Goal: Find specific page/section: Find specific page/section

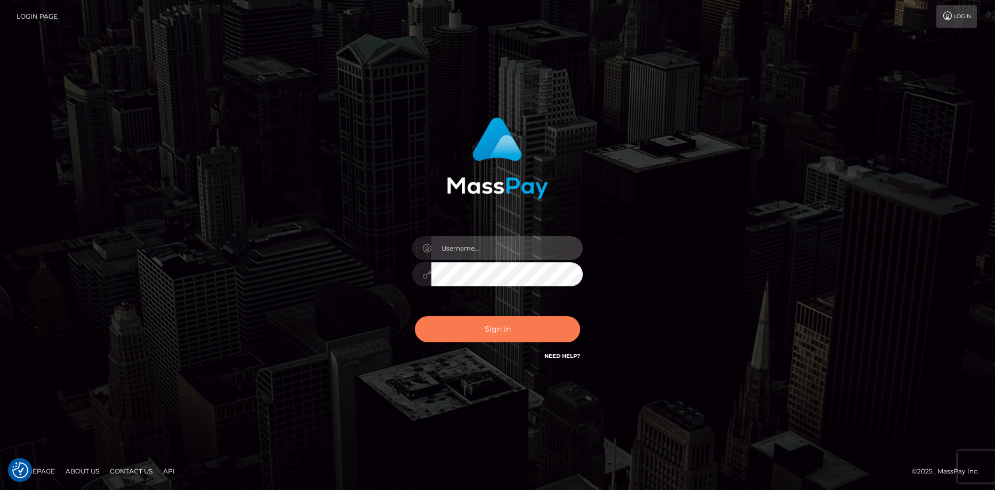
type input "[PERSON_NAME]"
click at [514, 321] on button "Sign in" at bounding box center [497, 329] width 165 height 26
type input "[PERSON_NAME]"
click at [514, 321] on button "Sign in" at bounding box center [497, 329] width 165 height 26
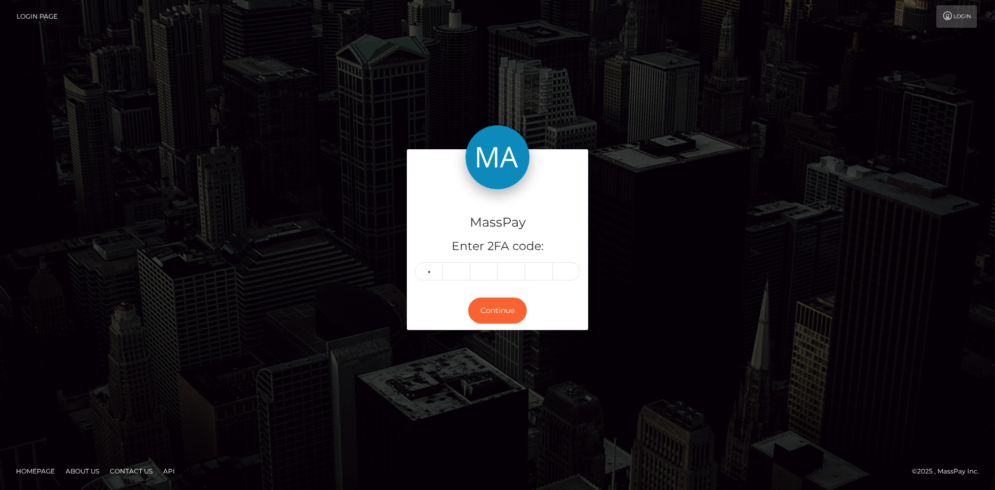
type input "2"
type input "8"
type input "4"
type input "9"
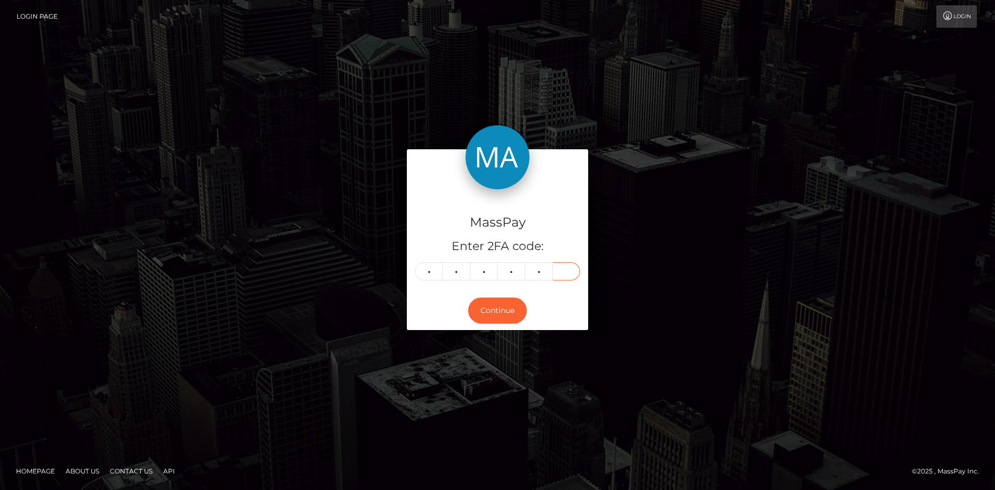
type input "9"
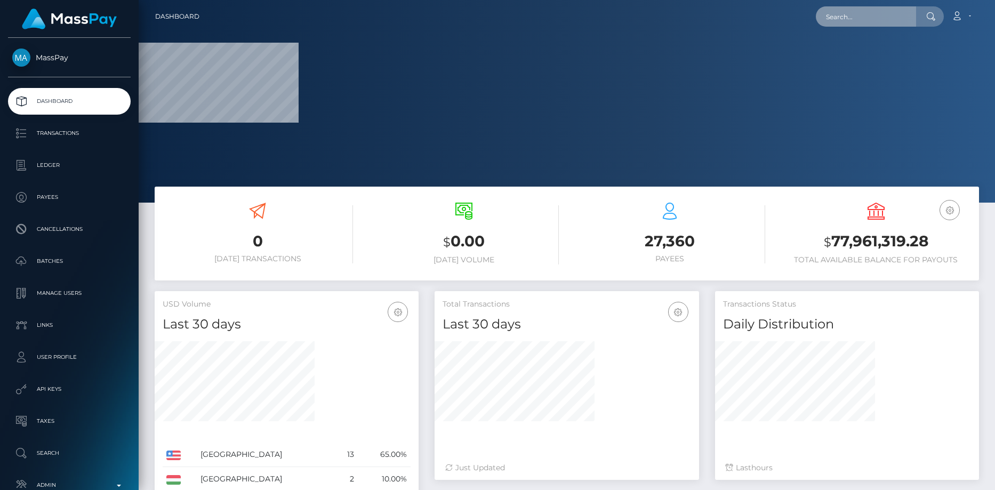
click at [848, 12] on input "text" at bounding box center [866, 16] width 100 height 20
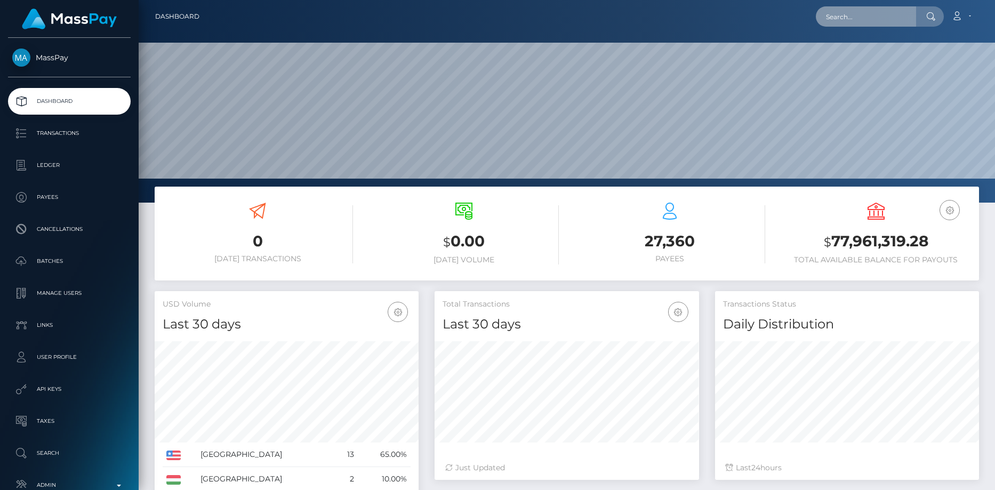
scroll to position [189, 265]
paste input "pout_1NcQidTX6Jsyc"
drag, startPoint x: 841, startPoint y: 20, endPoint x: 785, endPoint y: 21, distance: 56.0
click at [785, 21] on div "pout_1NcQidTX6Jsyc Loading... Loading... Account Edit Profile Logout" at bounding box center [593, 16] width 771 height 22
click at [862, 19] on input "pout_1NcQidTX6Jsyc" at bounding box center [866, 16] width 100 height 20
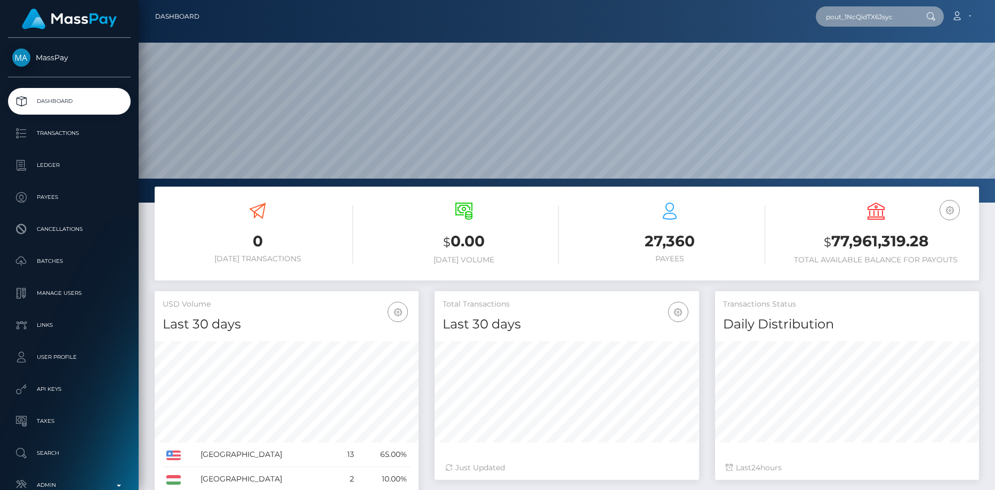
paste input "290e01c5-6832-11f0-a026-06178c1a380f"
type input "290e01c5-6832-11f0-a026-06178c1a380f"
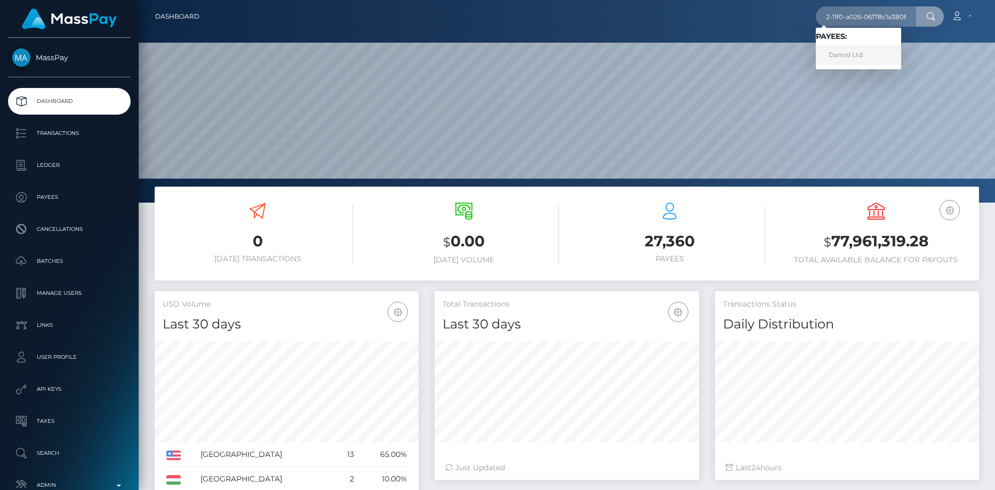
click at [846, 53] on link "Danvsl Ltd" at bounding box center [858, 55] width 85 height 20
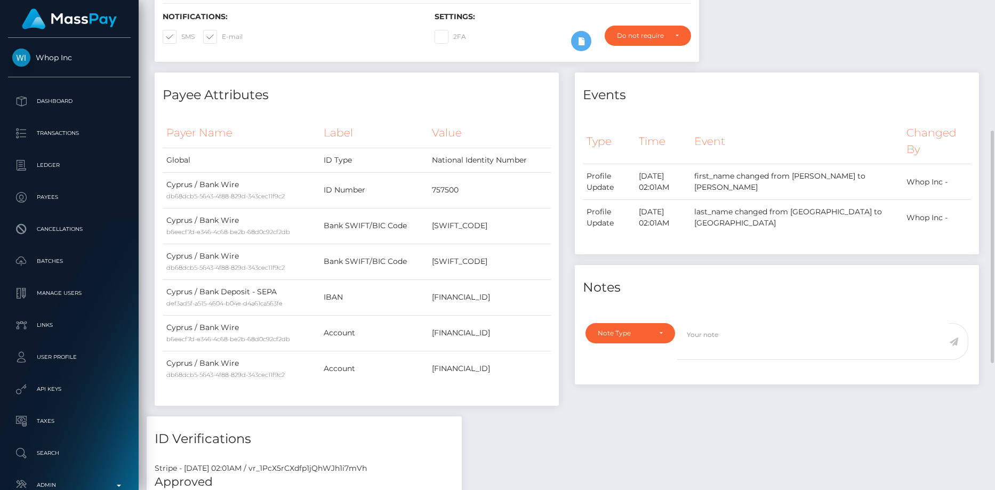
scroll to position [8, 0]
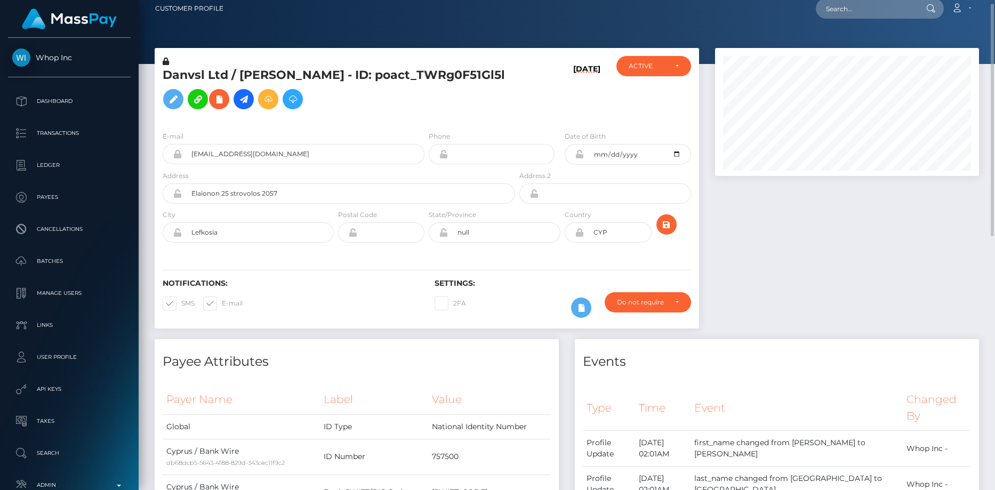
click at [292, 79] on h5 "Danvsl Ltd / ISABELLE BITTON - ID: poact_TWRg0F51Gl5l" at bounding box center [336, 90] width 347 height 47
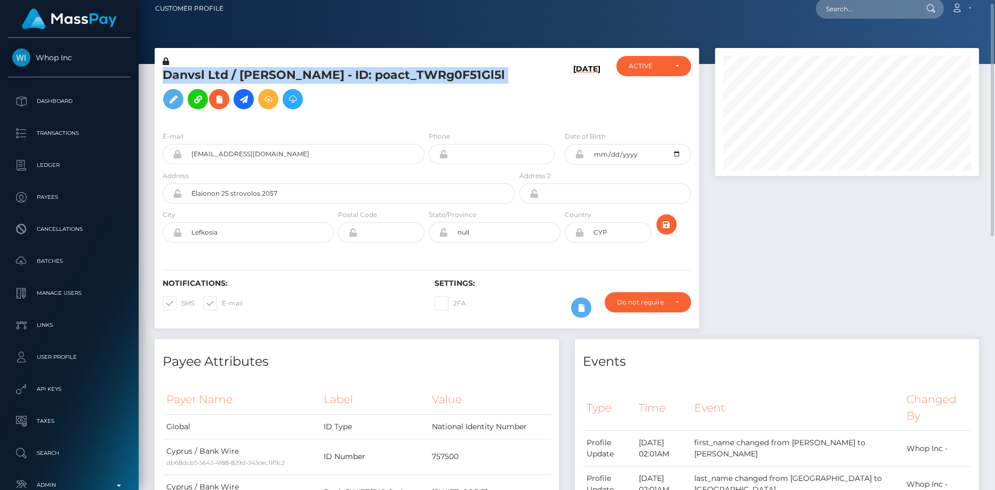
click at [292, 79] on h5 "Danvsl Ltd / ISABELLE BITTON - ID: poact_TWRg0F51Gl5l" at bounding box center [336, 90] width 347 height 47
copy h5 "Danvsl Ltd / ISABELLE BITTON - ID: poact_TWRg0F51Gl5l"
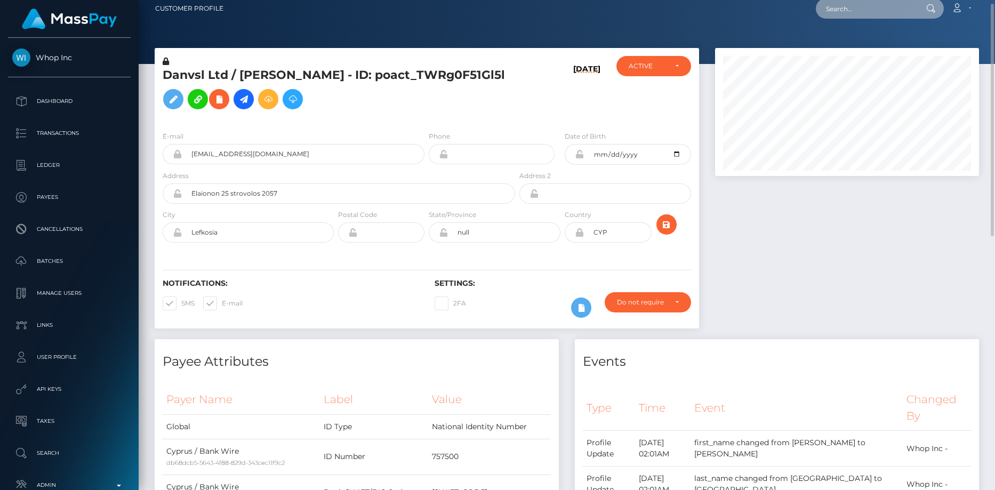
click at [839, 16] on input "text" at bounding box center [866, 8] width 100 height 20
paste input "83621619"
type input "83621619"
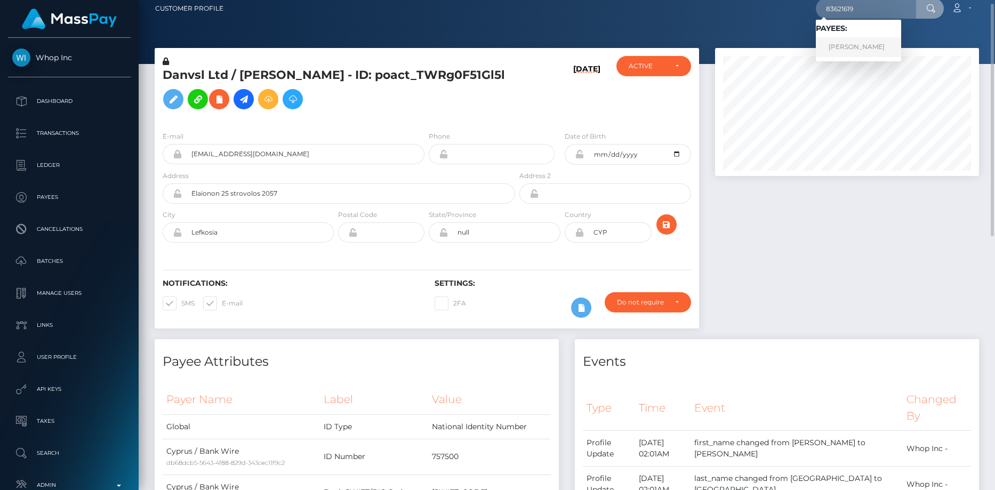
click at [848, 43] on link "jenna chew" at bounding box center [858, 47] width 85 height 20
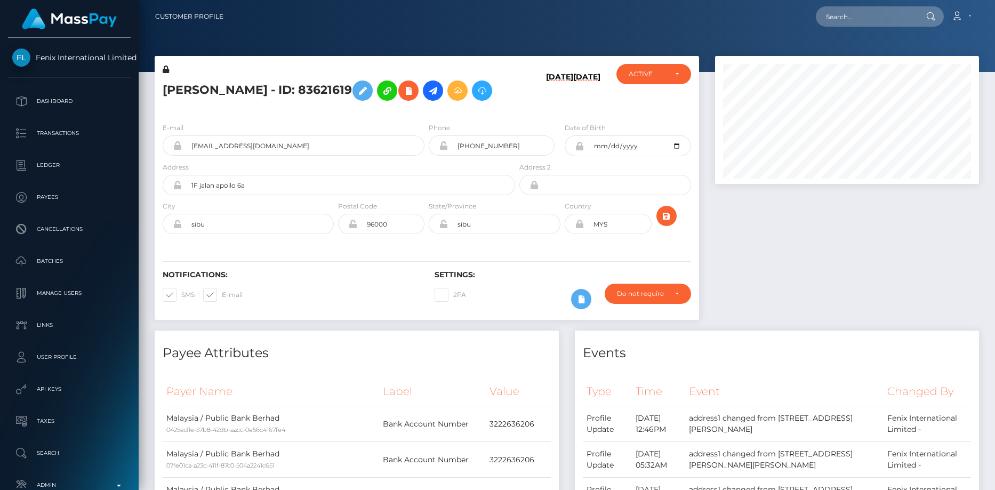
scroll to position [128, 265]
click at [858, 14] on input "text" at bounding box center [866, 16] width 100 height 20
paste input "PY62118194"
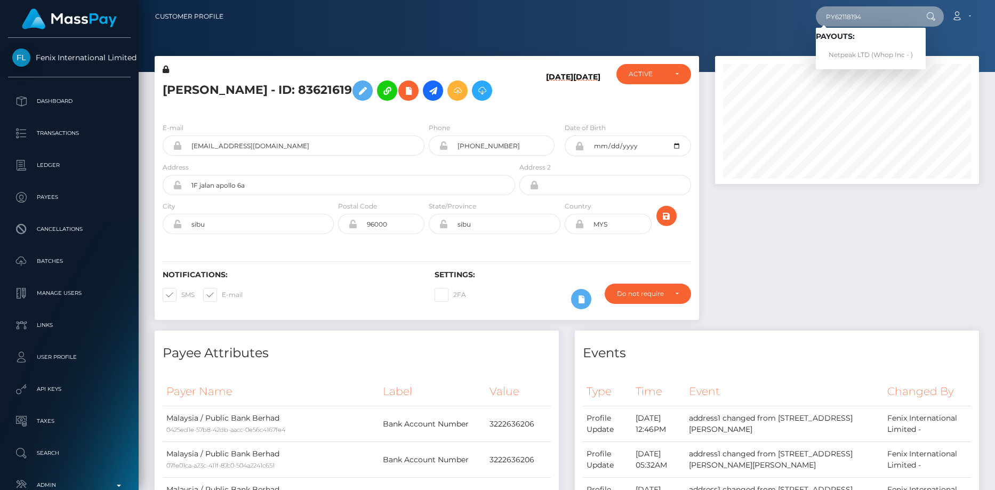
type input "PY62118194"
click at [847, 49] on link "Netpeak LTD (Whop Inc - )" at bounding box center [871, 55] width 110 height 20
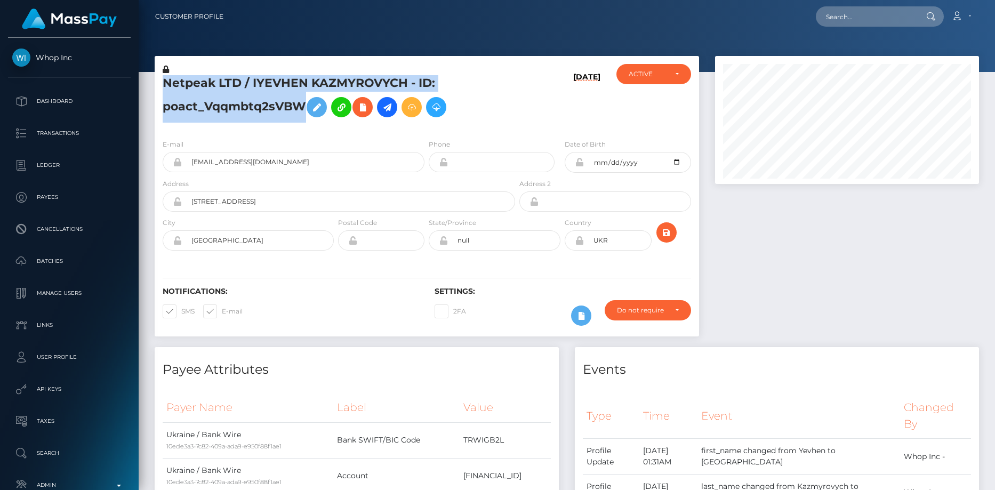
scroll to position [128, 265]
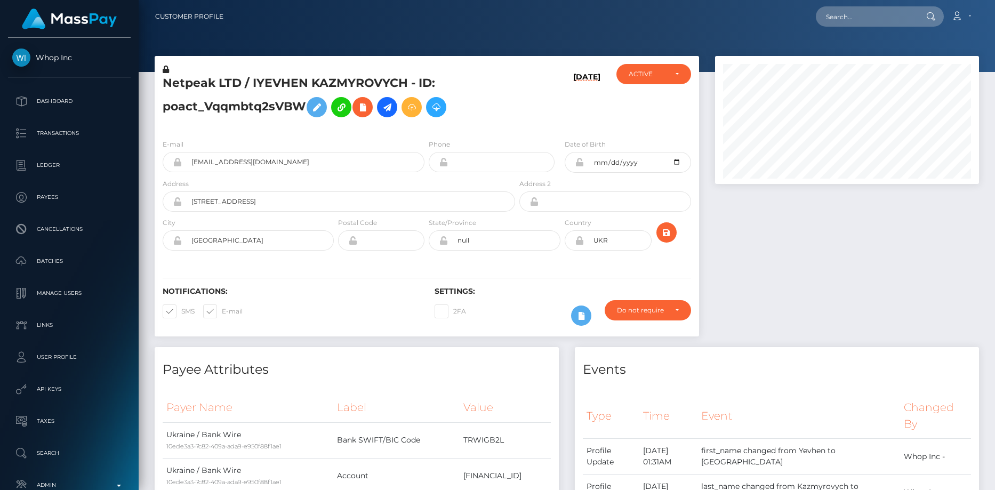
scroll to position [128, 265]
click at [852, 5] on div "Loading... Loading... Account Edit Profile Logout" at bounding box center [605, 16] width 747 height 22
click at [847, 14] on input "text" at bounding box center [866, 16] width 100 height 20
paste input "[EMAIL_ADDRESS][DOMAIN_NAME]"
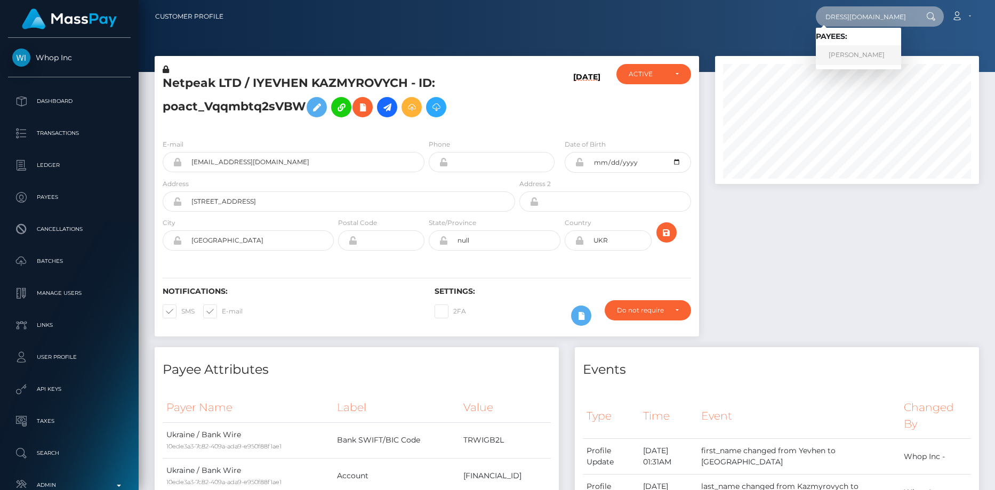
type input "[EMAIL_ADDRESS][DOMAIN_NAME]"
click at [859, 53] on link "ALI AHMED" at bounding box center [858, 55] width 85 height 20
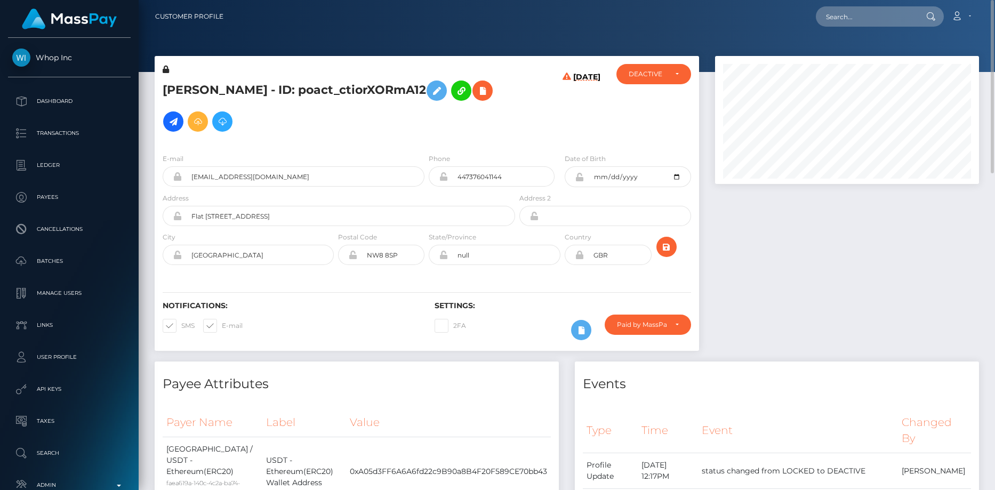
click at [282, 90] on h5 "[PERSON_NAME] - ID: poact_ctiorXORmA12" at bounding box center [336, 106] width 347 height 62
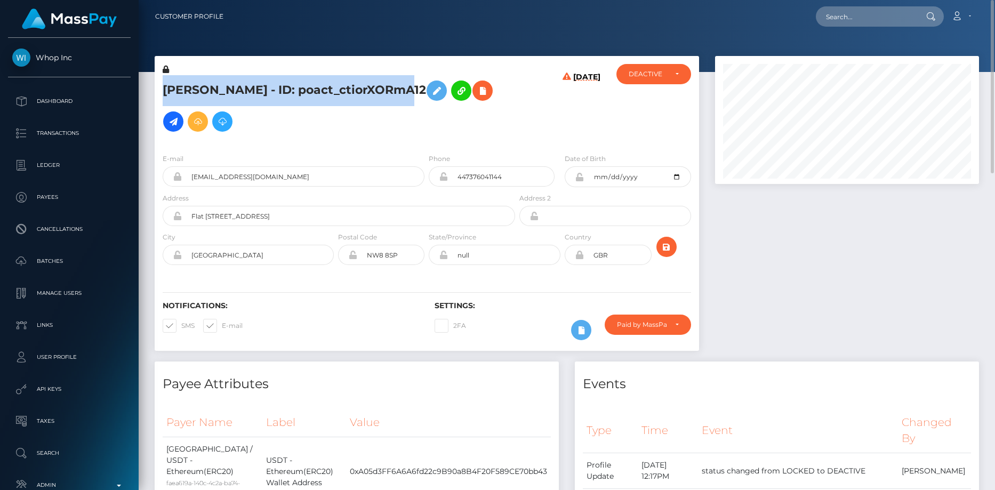
click at [282, 90] on h5 "[PERSON_NAME] - ID: poact_ctiorXORmA12" at bounding box center [336, 106] width 347 height 62
copy h5 "[PERSON_NAME] - ID: poact_ctiorXORmA12"
